Goal: Check status: Check status

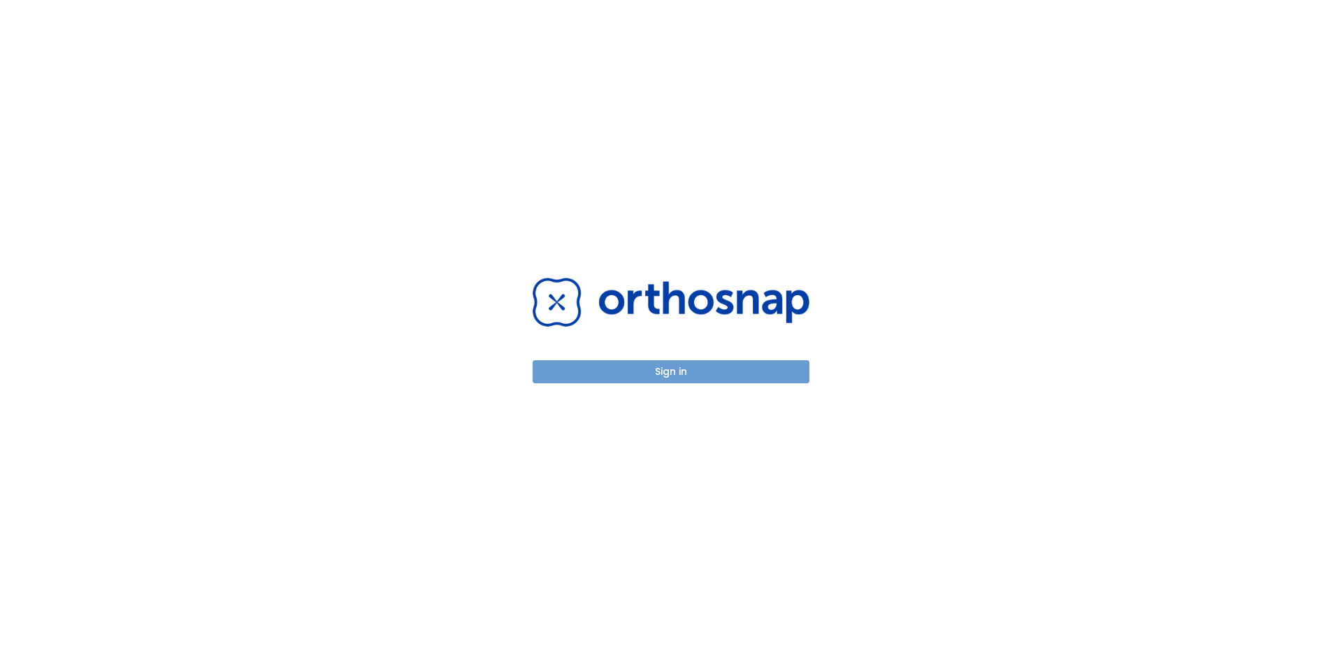
click at [660, 369] on button "Sign in" at bounding box center [671, 371] width 277 height 23
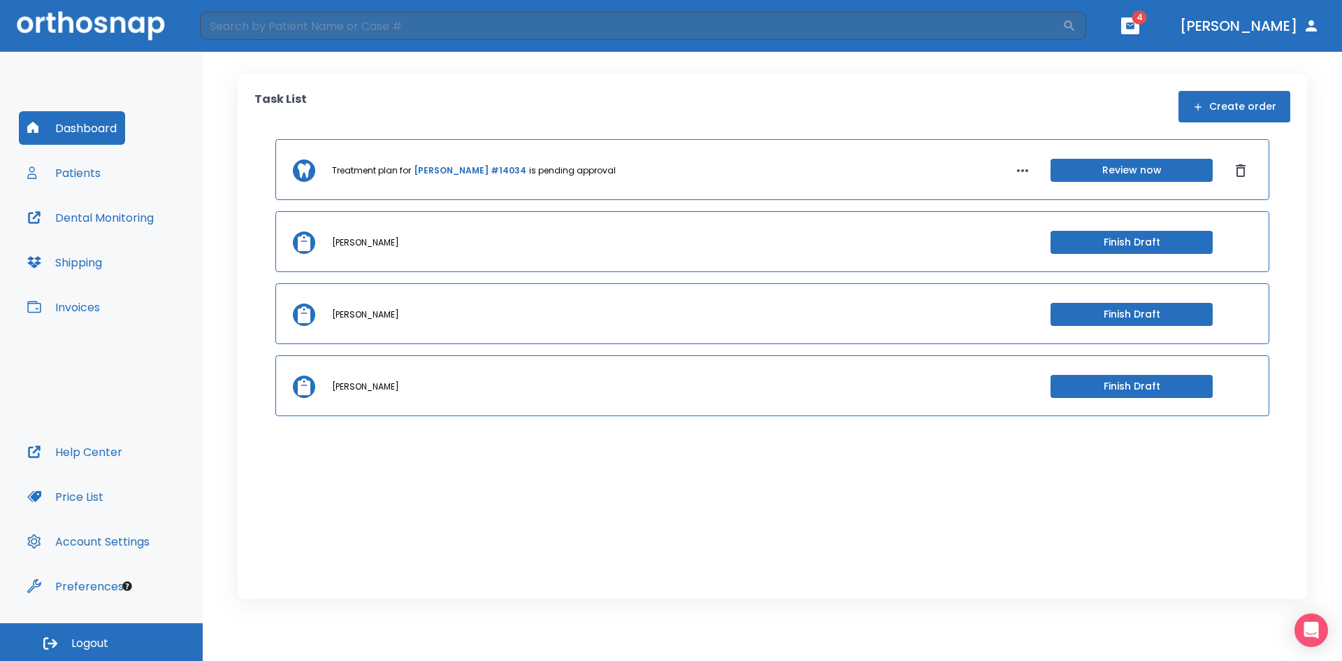
click at [82, 174] on button "Patients" at bounding box center [64, 173] width 90 height 34
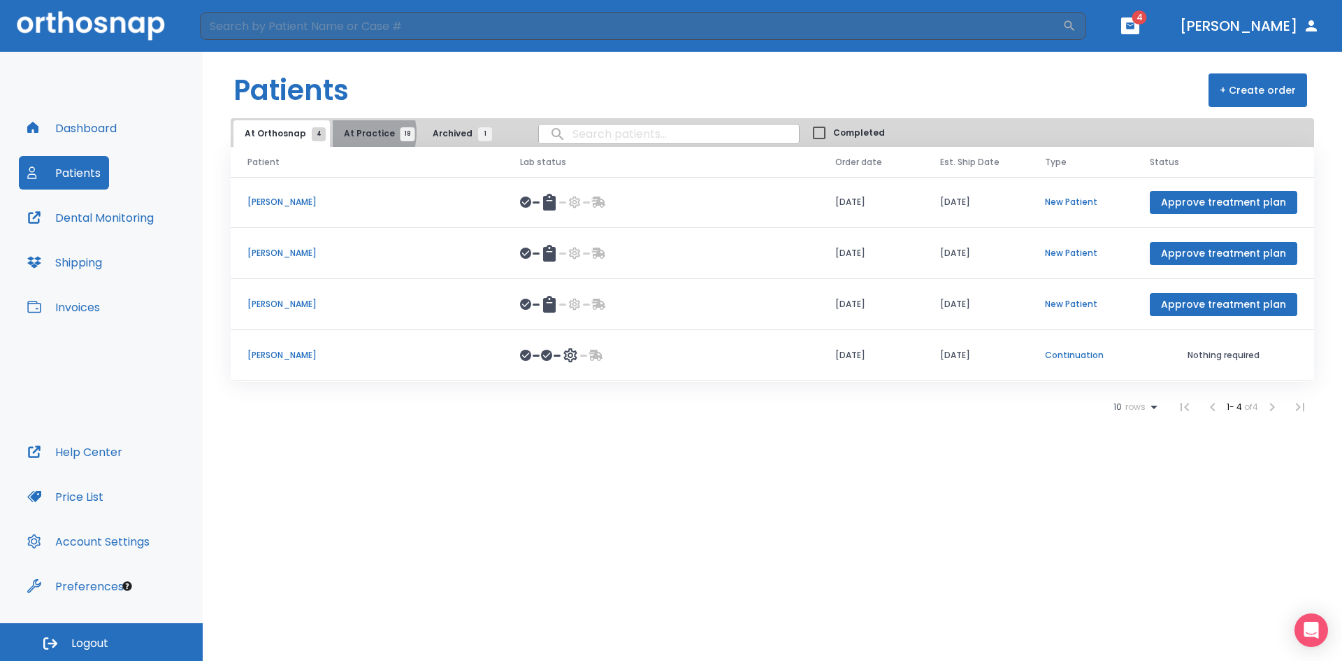
click at [354, 133] on span "At Practice 18" at bounding box center [376, 133] width 64 height 13
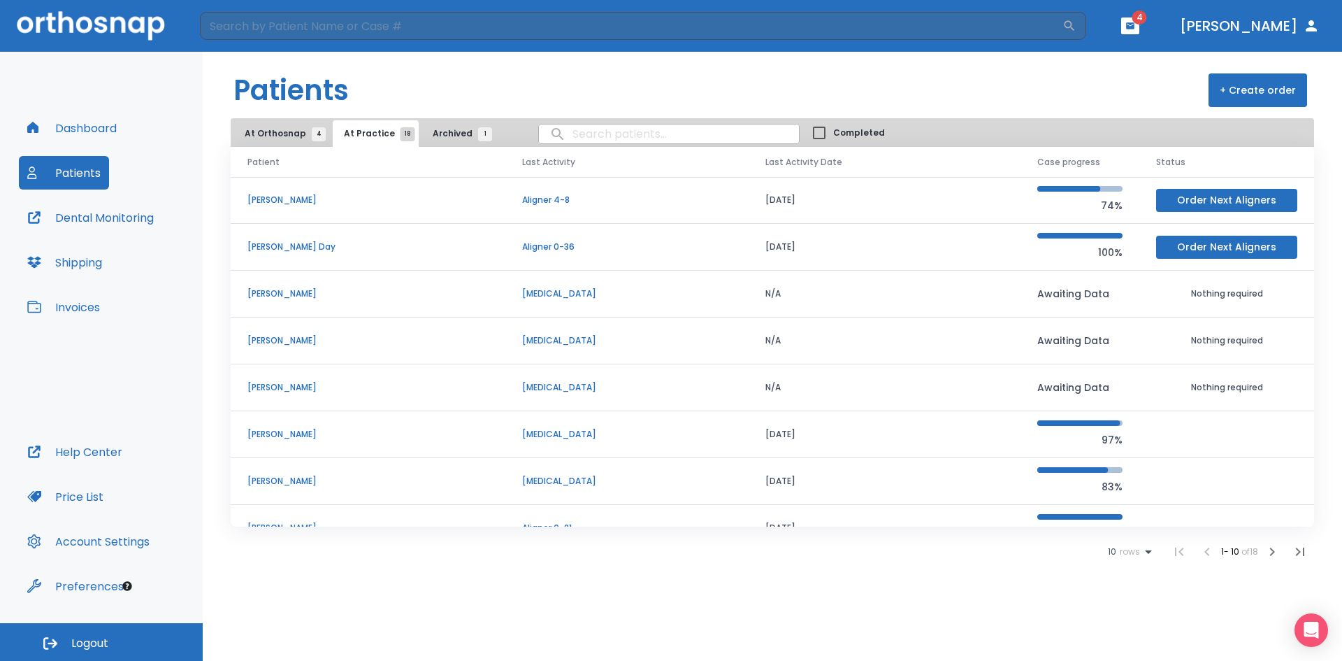
click at [284, 139] on span "At Orthosnap 4" at bounding box center [282, 133] width 74 height 13
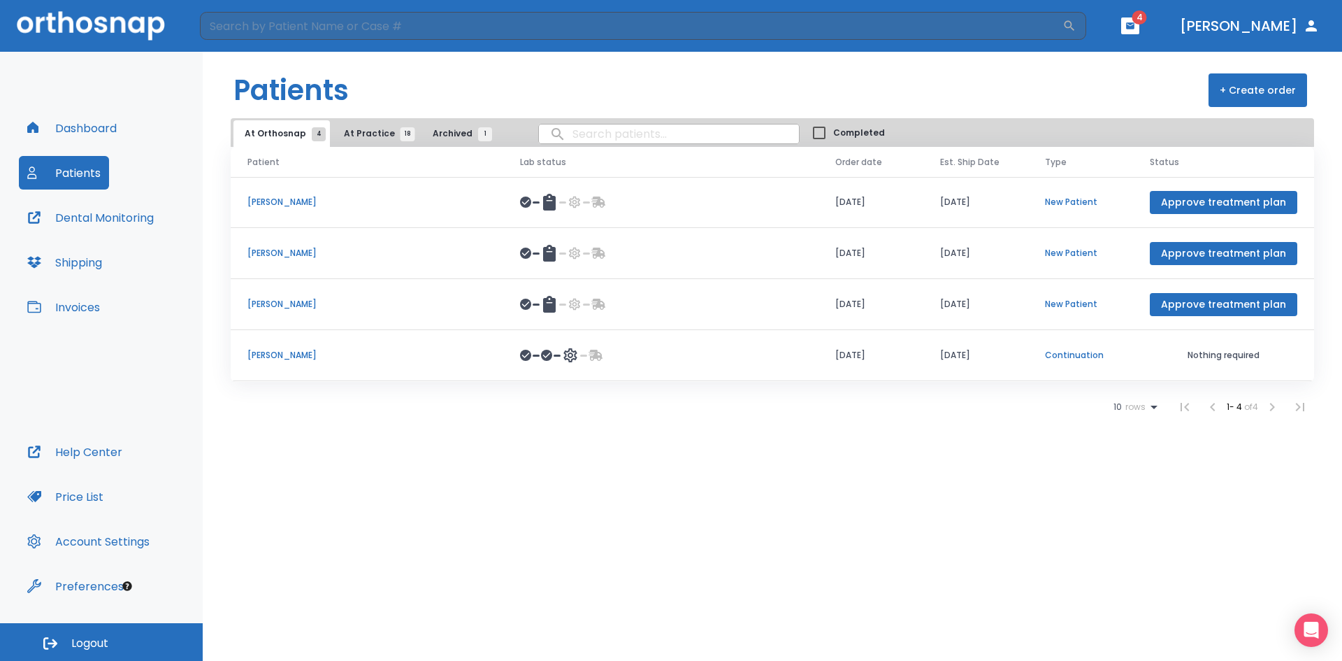
click at [275, 357] on p "Karen Tarnas" at bounding box center [366, 355] width 239 height 13
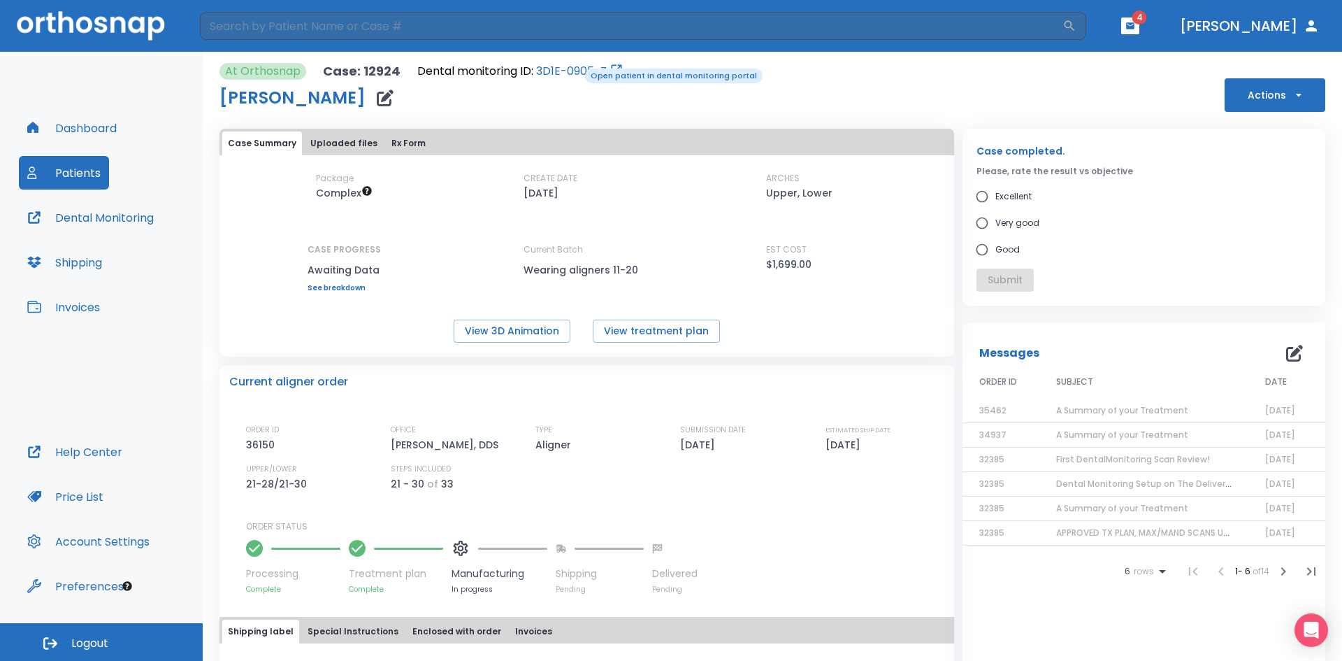
click at [574, 70] on link "3D1E-0905-Z" at bounding box center [571, 71] width 71 height 17
click at [563, 64] on link "3D1E-0905-Z" at bounding box center [571, 71] width 71 height 17
click at [81, 178] on button "Patients" at bounding box center [64, 173] width 90 height 34
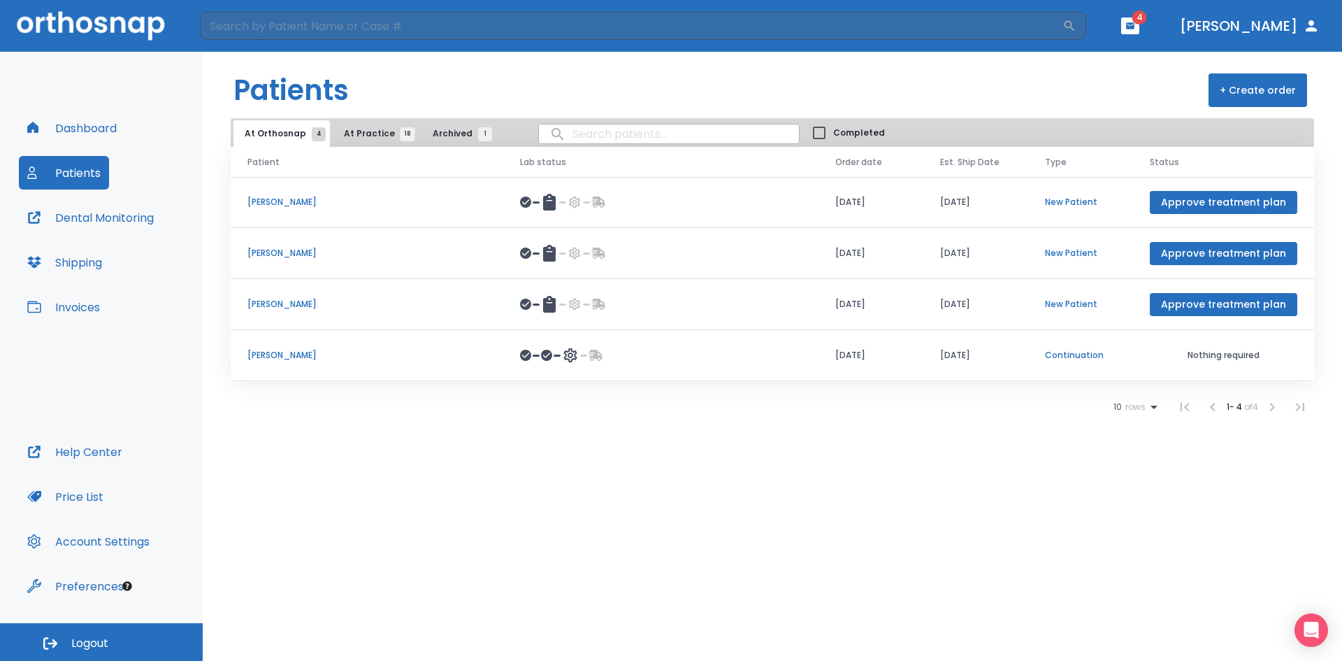
click at [286, 300] on p "[PERSON_NAME]" at bounding box center [366, 304] width 239 height 13
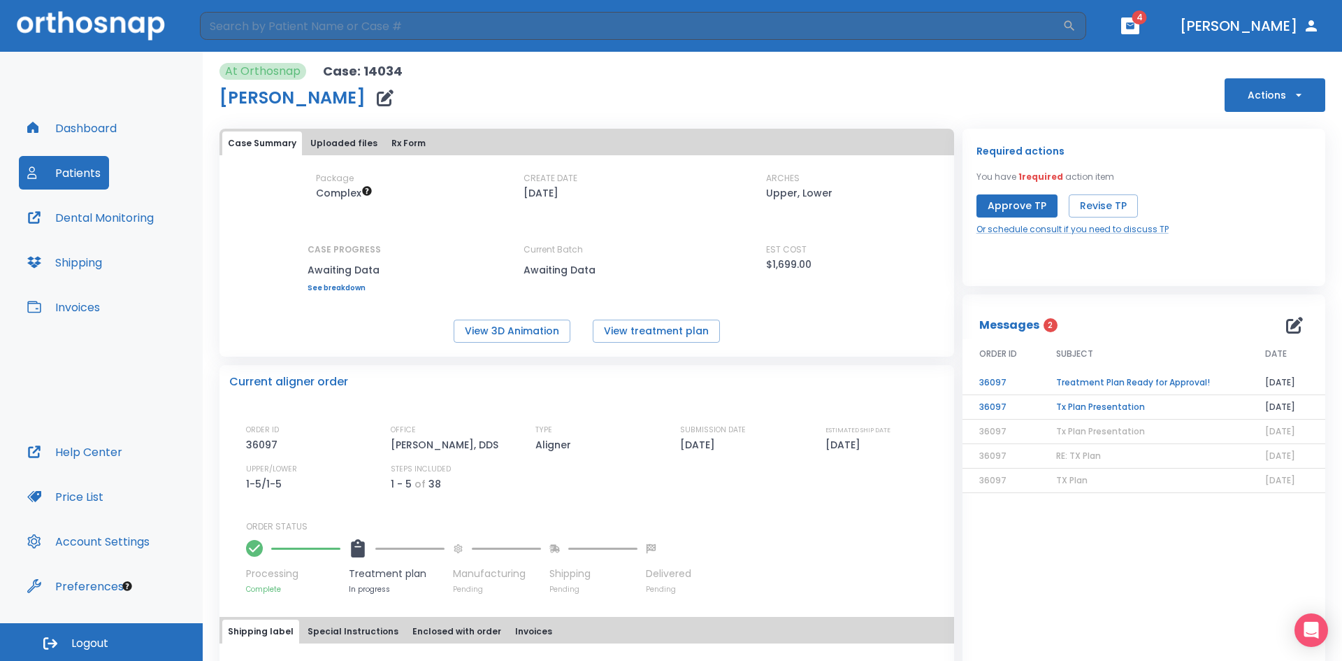
click at [1107, 406] on td "Tx Plan Presentation" at bounding box center [1144, 407] width 209 height 24
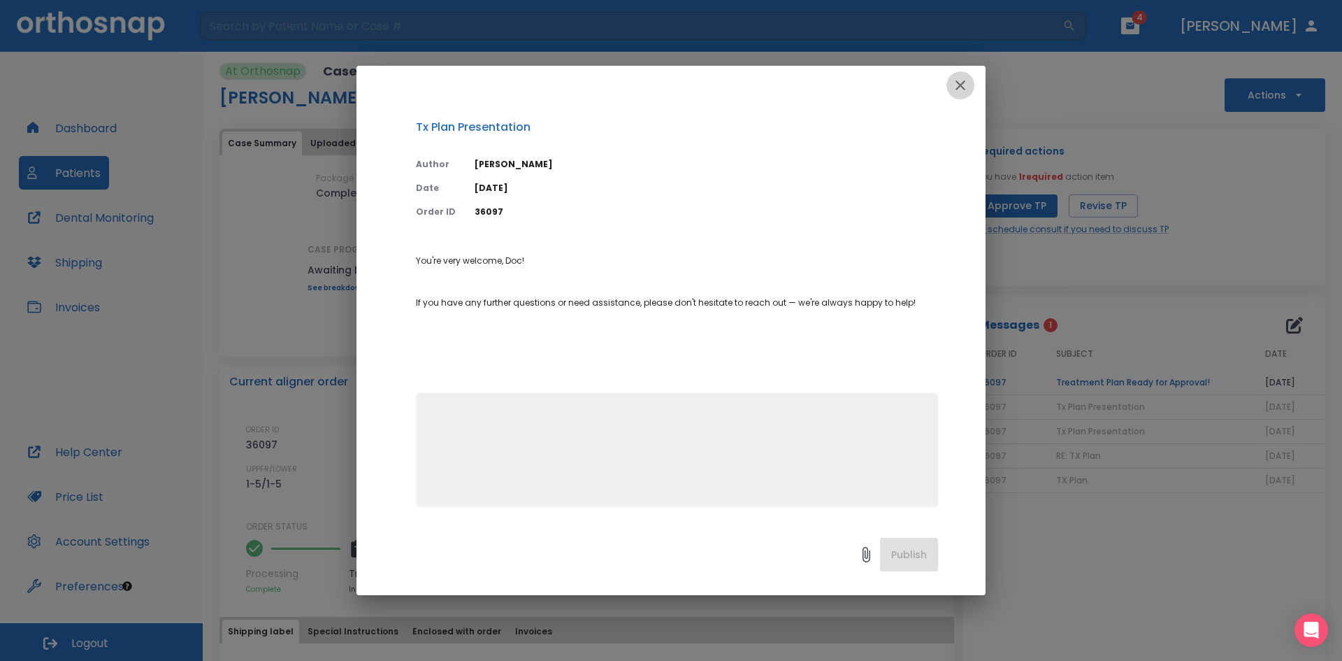
click at [963, 84] on icon "button" at bounding box center [960, 85] width 17 height 17
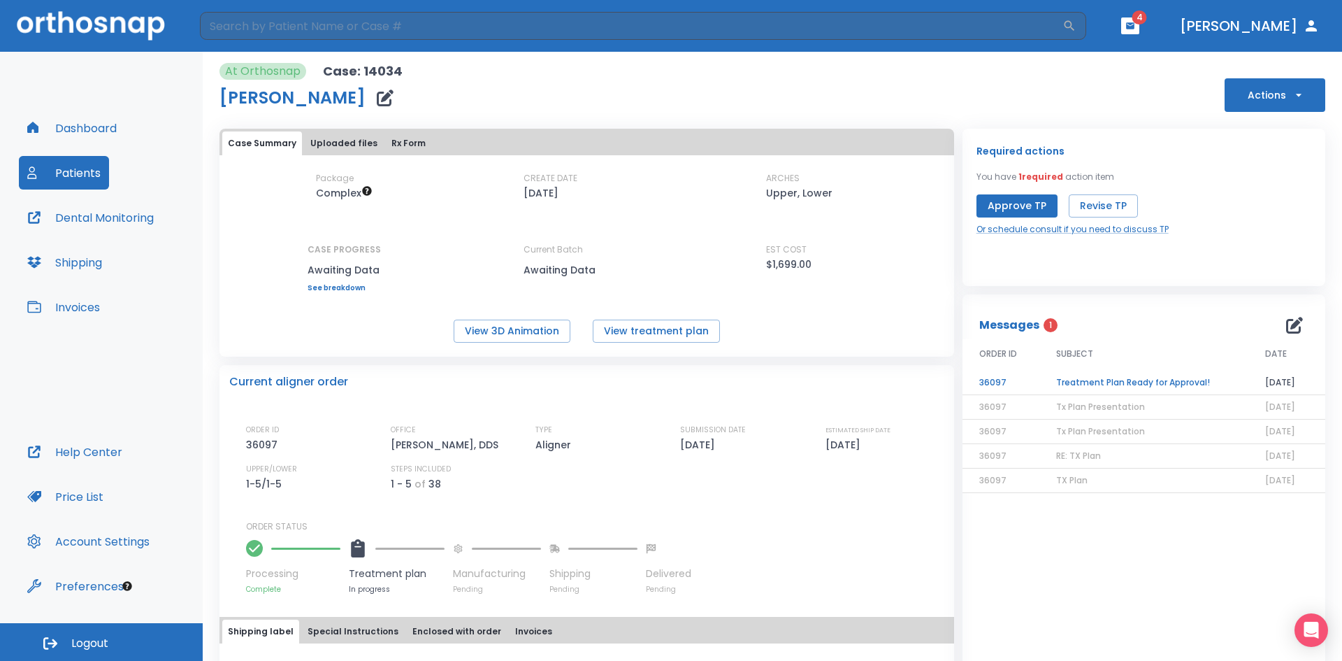
click at [1115, 408] on span "Tx Plan Presentation" at bounding box center [1100, 407] width 89 height 12
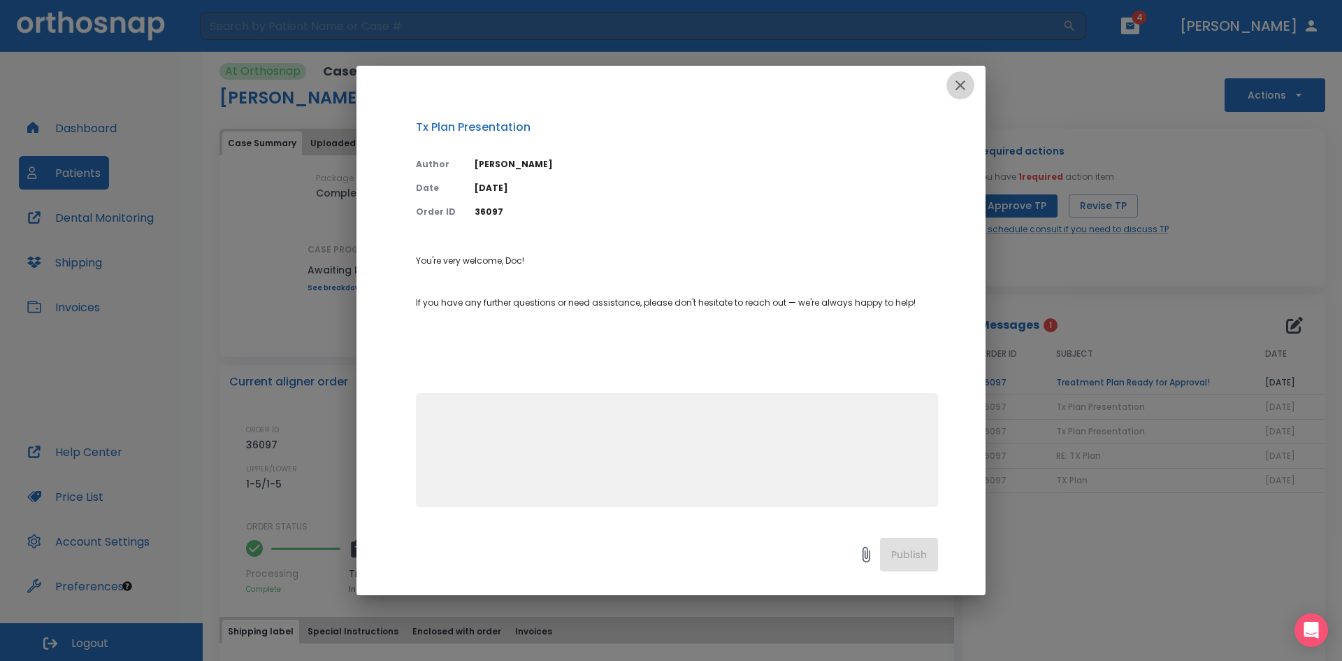
click at [960, 83] on icon "button" at bounding box center [960, 85] width 17 height 17
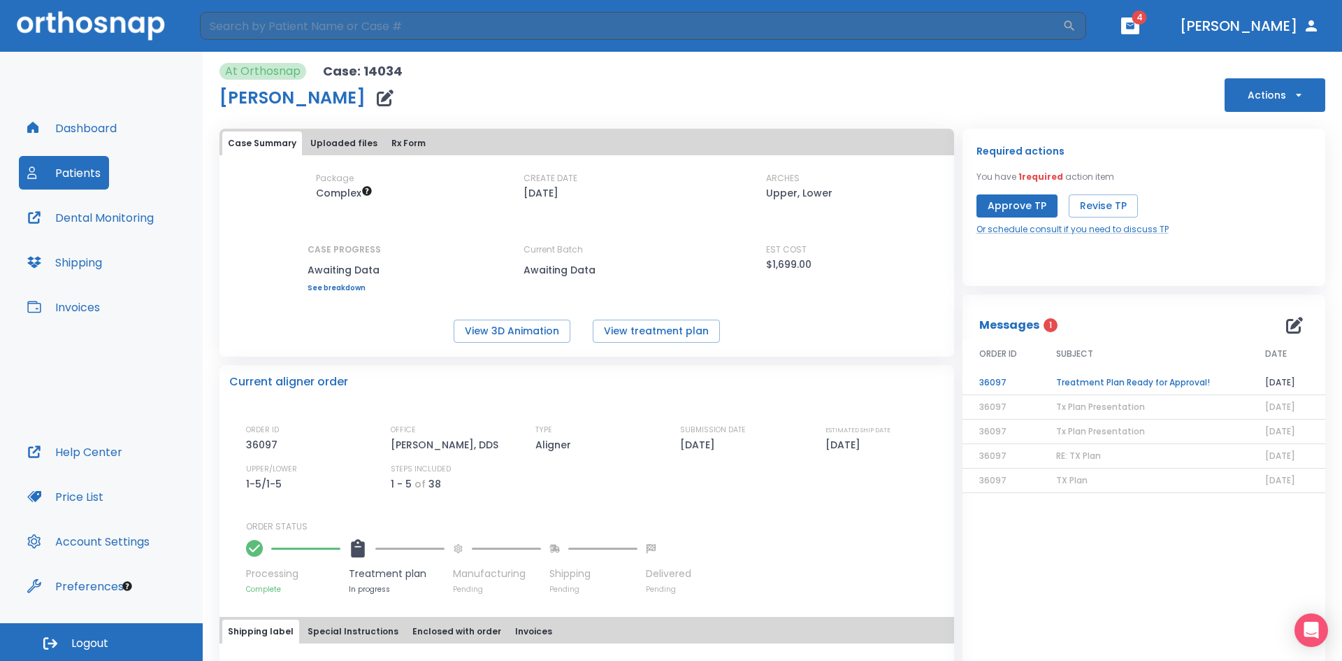
click at [1119, 433] on span "Tx Plan Presentation" at bounding box center [1100, 431] width 89 height 12
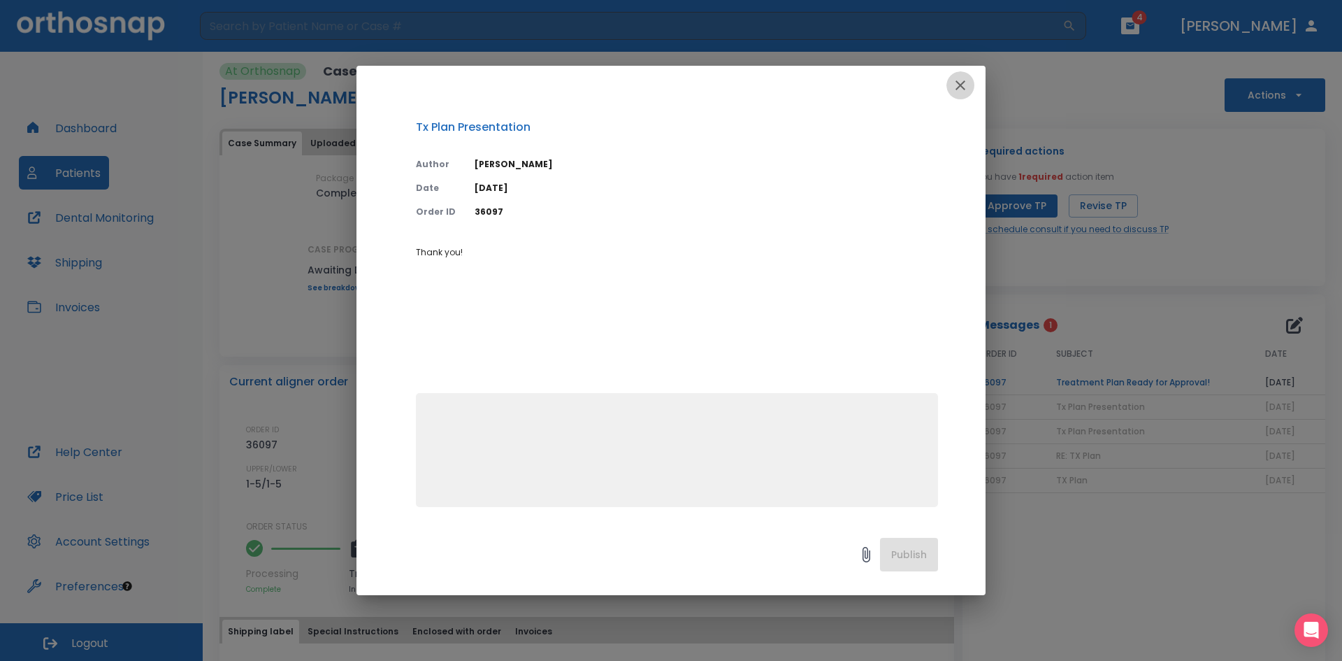
click at [957, 82] on icon "button" at bounding box center [961, 85] width 10 height 10
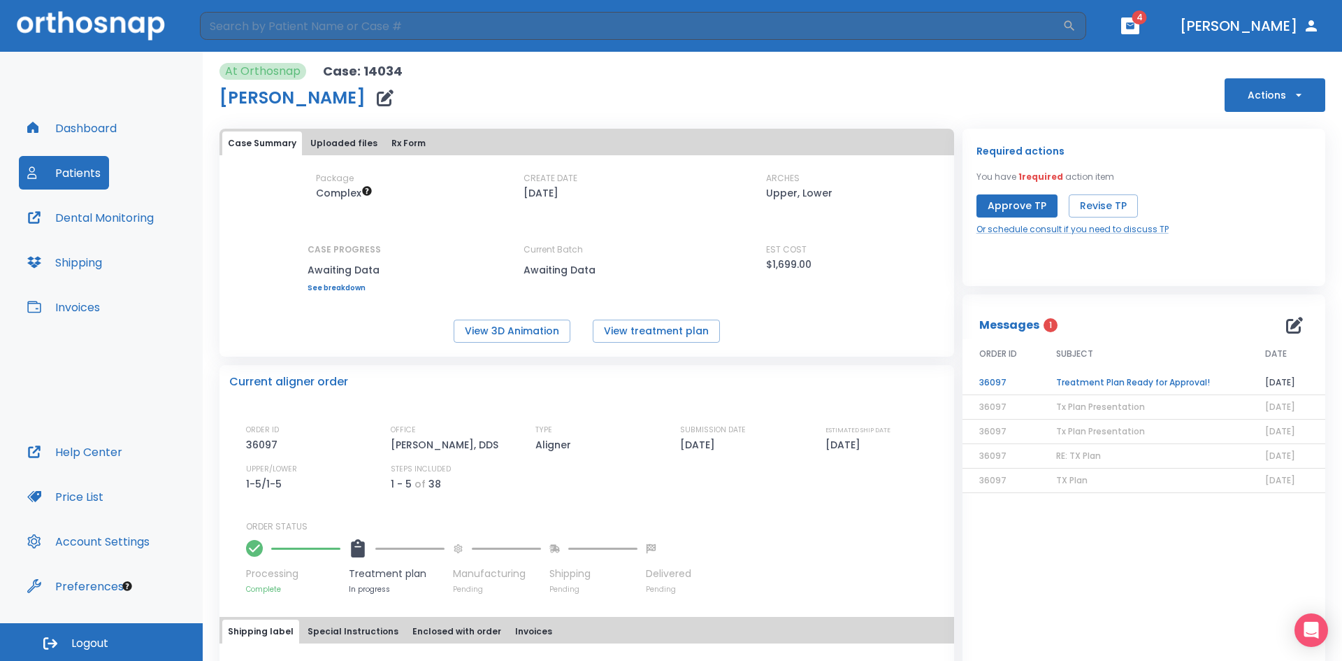
click at [1104, 386] on td "Treatment Plan Ready for Approval!" at bounding box center [1144, 383] width 209 height 24
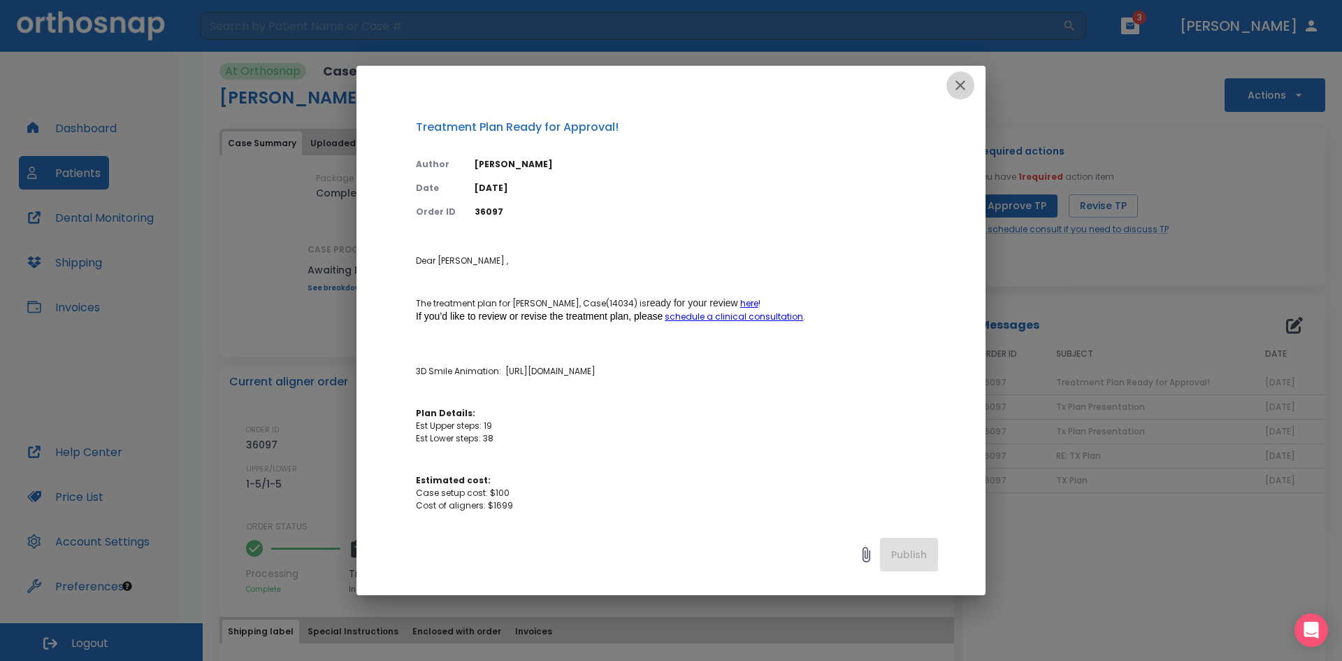
click at [963, 86] on icon "button" at bounding box center [960, 85] width 17 height 17
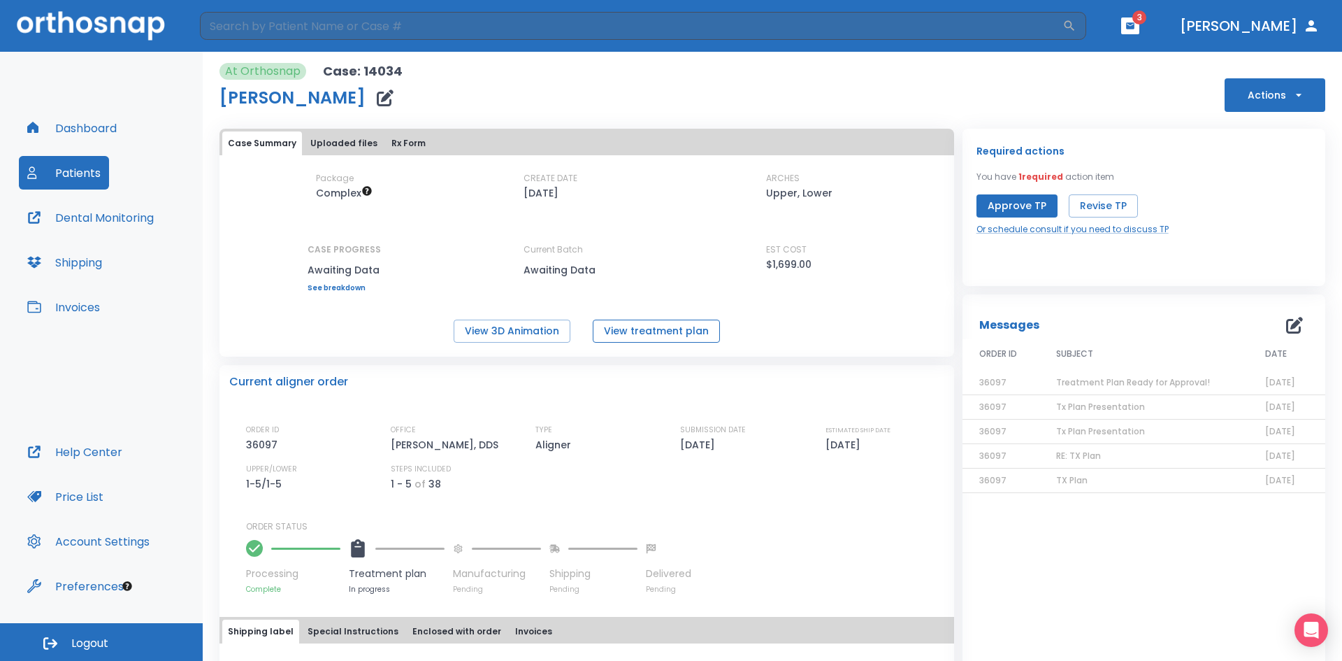
click at [656, 331] on button "View treatment plan" at bounding box center [656, 331] width 127 height 23
